Goal: Task Accomplishment & Management: Manage account settings

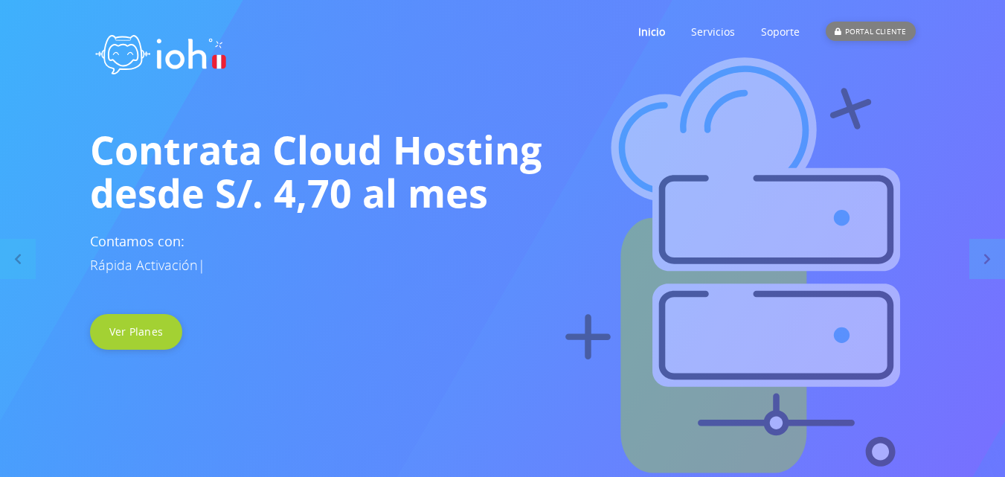
click at [869, 33] on div "PORTAL CLIENTE" at bounding box center [870, 31] width 89 height 19
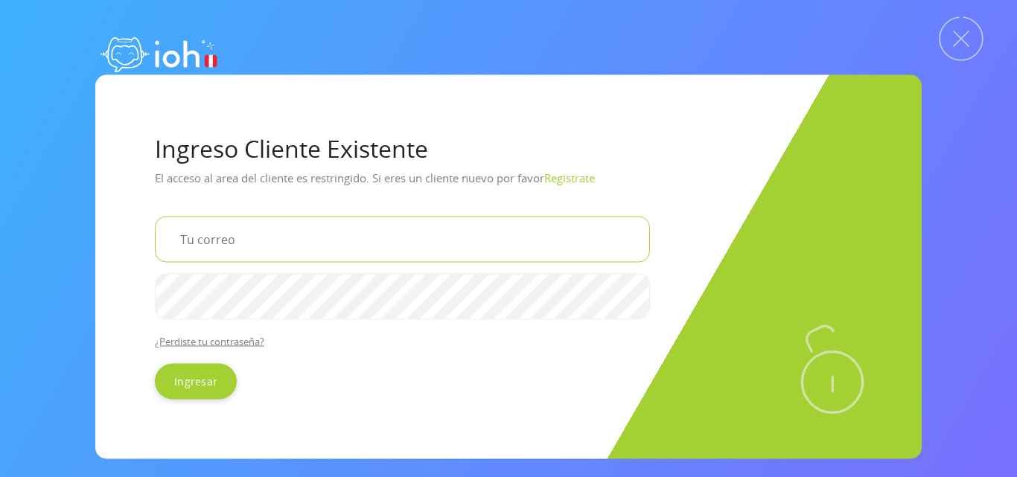
click at [263, 246] on input "email" at bounding box center [402, 239] width 495 height 46
type input "p"
type input "codigosperuanos@gmail.com"
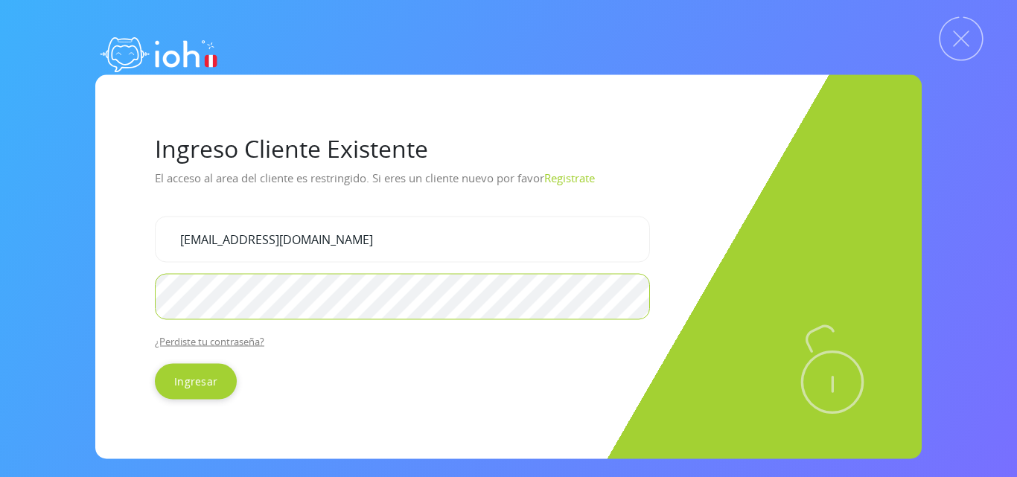
click at [155, 363] on input "Ingresar" at bounding box center [196, 381] width 82 height 36
